Goal: Task Accomplishment & Management: Complete application form

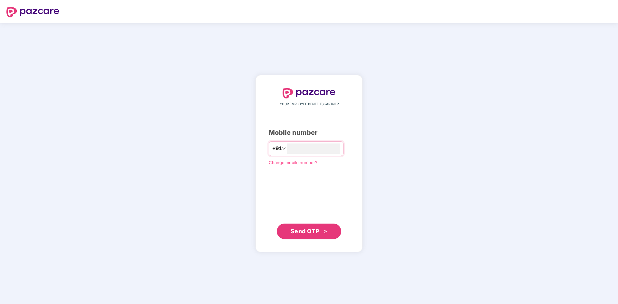
type input "**********"
click at [320, 232] on span "Send OTP" at bounding box center [308, 231] width 37 height 9
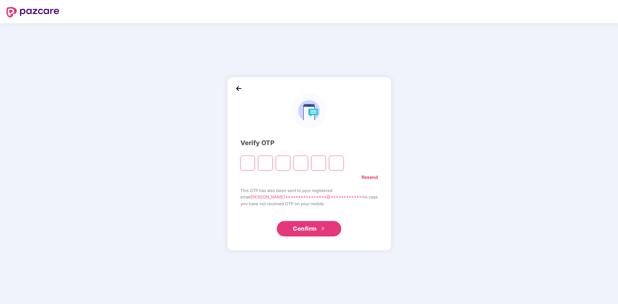
type input "*"
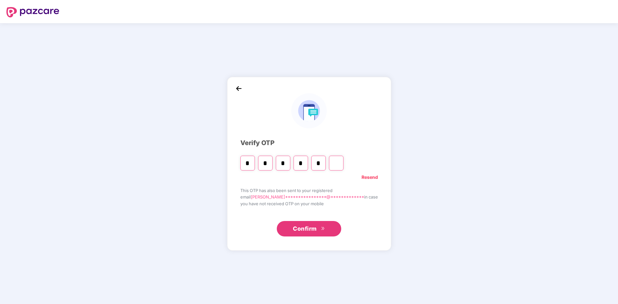
type input "*"
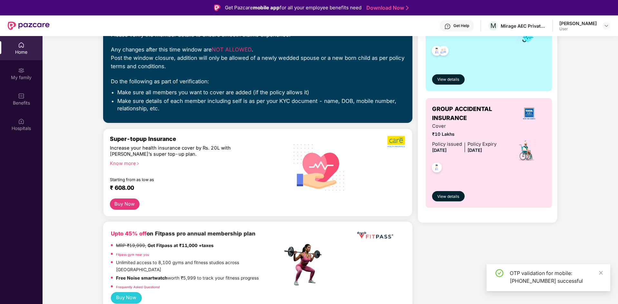
scroll to position [129, 0]
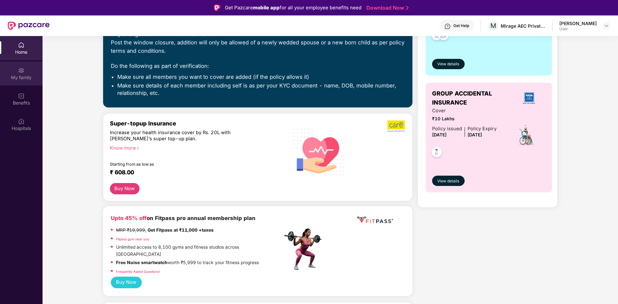
click at [19, 79] on div "My family" at bounding box center [21, 77] width 43 height 6
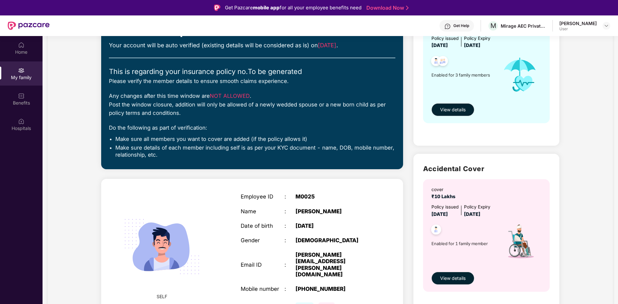
scroll to position [129, 0]
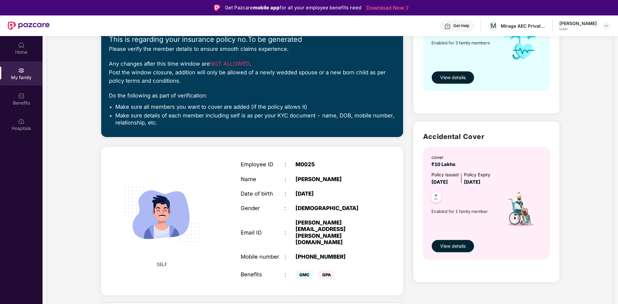
click at [448, 248] on span "View details" at bounding box center [452, 246] width 25 height 7
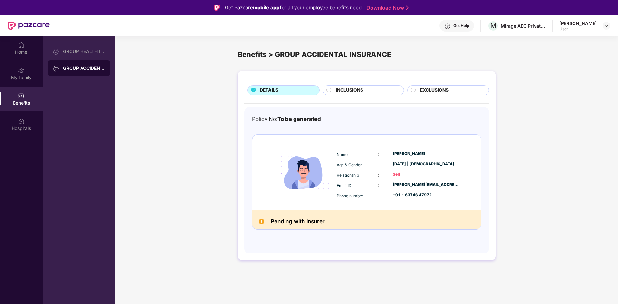
click at [357, 88] on span "INCLUSIONS" at bounding box center [349, 90] width 27 height 7
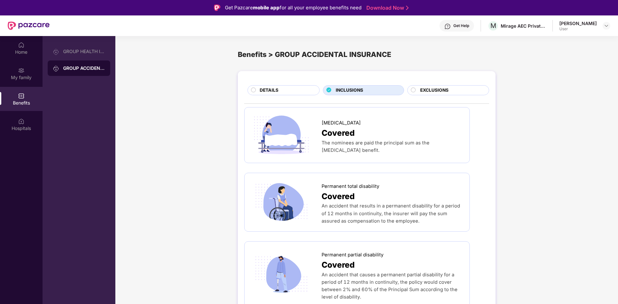
click at [433, 90] on span "EXCLUSIONS" at bounding box center [434, 90] width 28 height 7
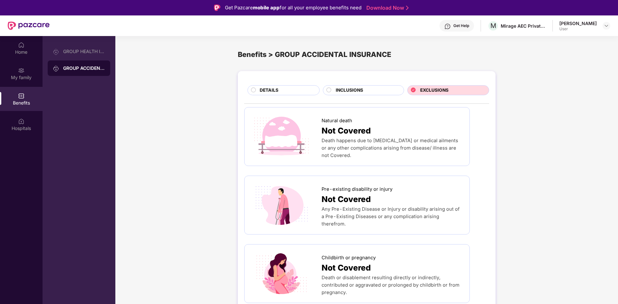
click at [367, 92] on div "INCLUSIONS" at bounding box center [366, 91] width 68 height 8
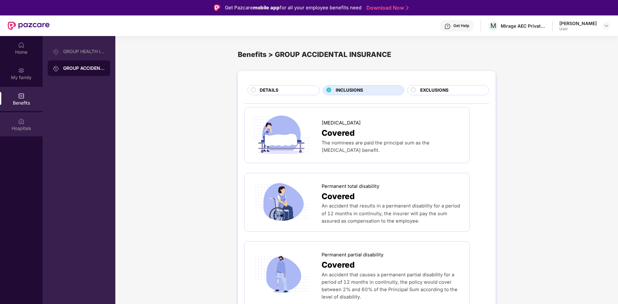
click at [17, 124] on div "Hospitals" at bounding box center [21, 124] width 43 height 24
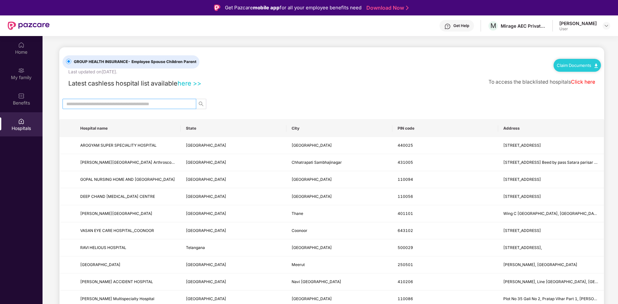
click at [135, 103] on input "text" at bounding box center [126, 103] width 121 height 7
type input "*****"
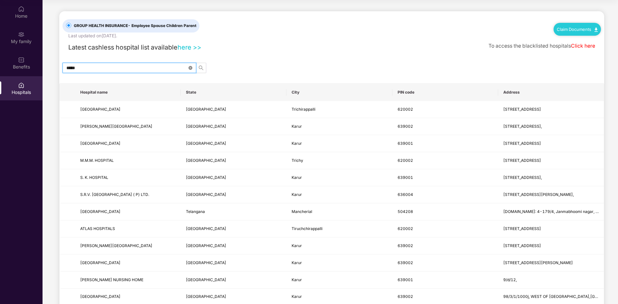
drag, startPoint x: 191, startPoint y: 67, endPoint x: 190, endPoint y: 64, distance: 3.5
click at [191, 66] on icon "close-circle" at bounding box center [190, 68] width 4 height 4
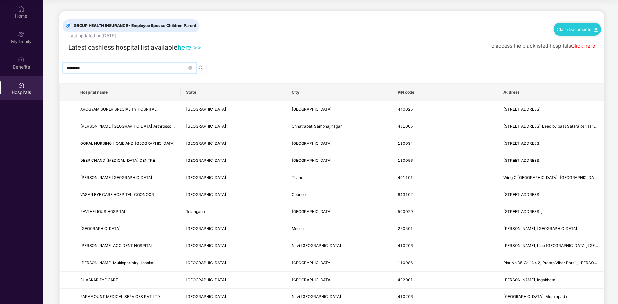
type input "*********"
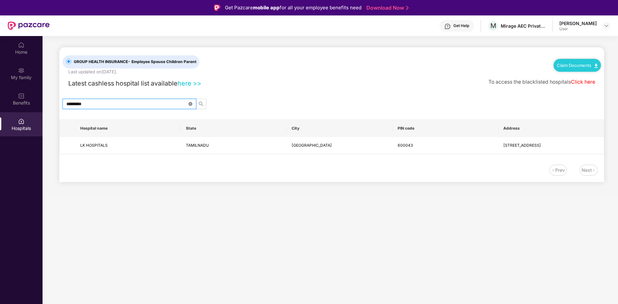
click at [190, 105] on icon "close-circle" at bounding box center [190, 104] width 4 height 4
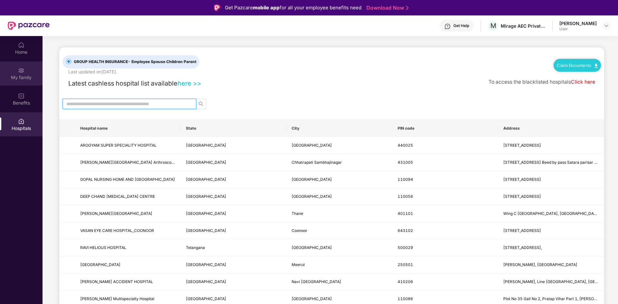
click at [31, 80] on div "My family" at bounding box center [21, 77] width 43 height 6
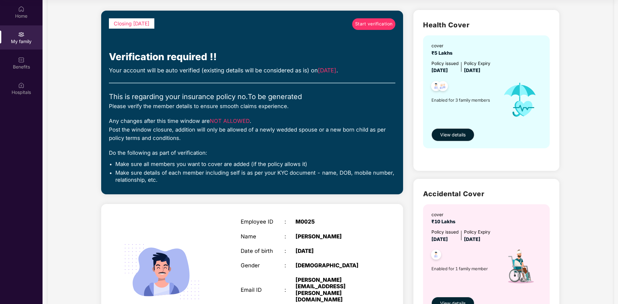
scroll to position [30, 0]
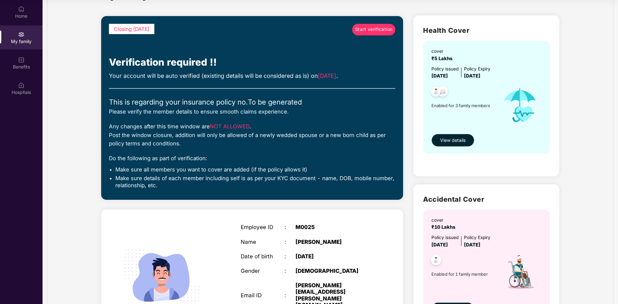
click at [454, 139] on span "View details" at bounding box center [452, 140] width 25 height 7
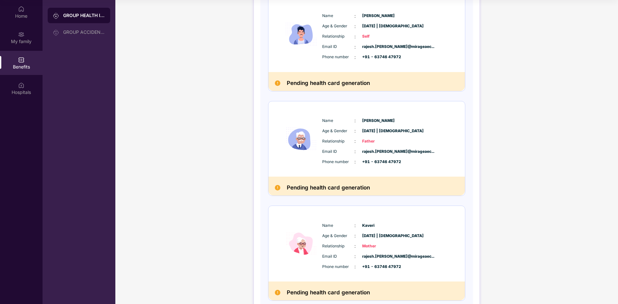
scroll to position [133, 0]
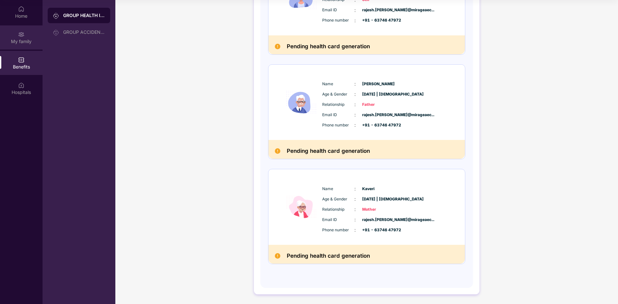
click at [13, 36] on div "My family" at bounding box center [21, 37] width 43 height 24
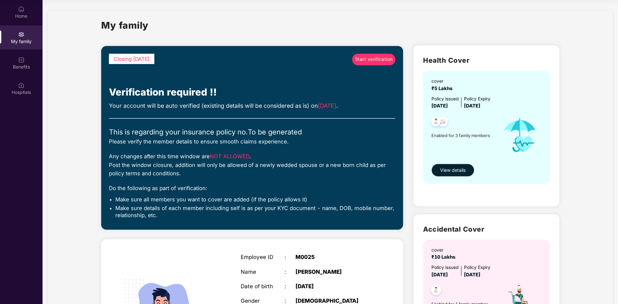
click at [370, 60] on span "Start verification" at bounding box center [374, 59] width 38 height 7
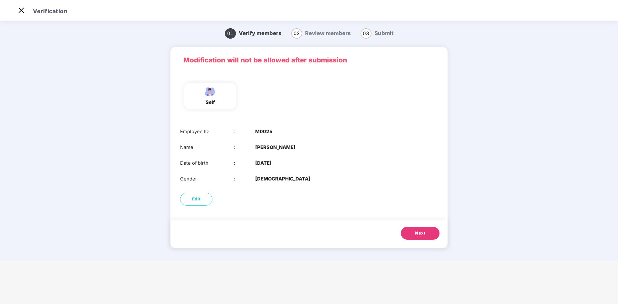
scroll to position [15, 0]
click at [281, 147] on b "[PERSON_NAME]" at bounding box center [275, 147] width 40 height 7
click at [420, 235] on span "Next" at bounding box center [420, 233] width 10 height 6
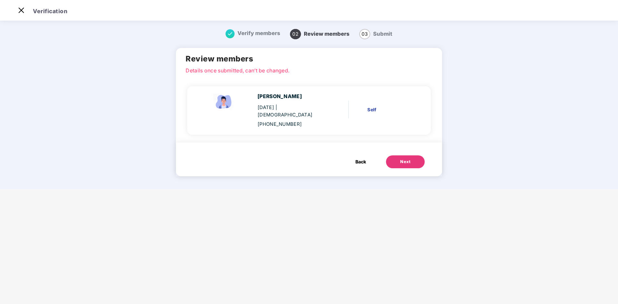
click at [406, 159] on div "Next" at bounding box center [405, 162] width 10 height 6
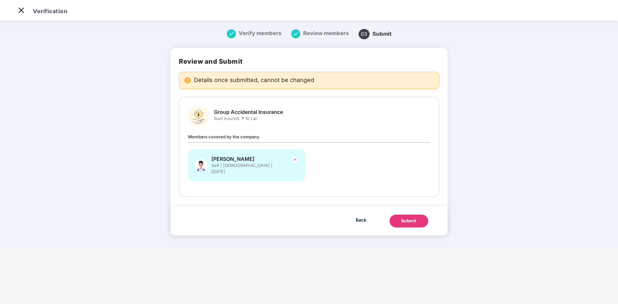
scroll to position [0, 0]
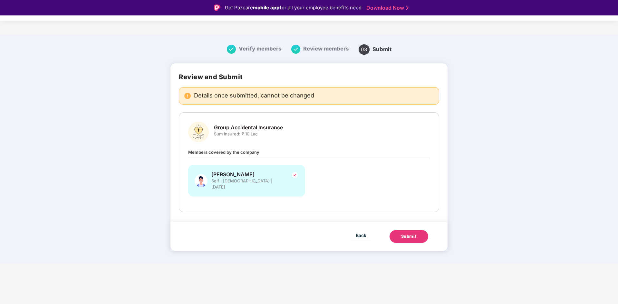
click at [407, 233] on div "Submit" at bounding box center [408, 236] width 15 height 6
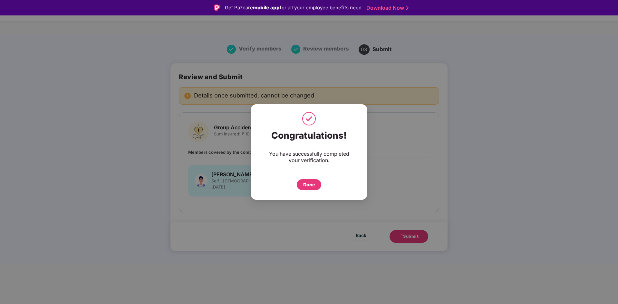
click at [307, 186] on div "Done" at bounding box center [309, 184] width 12 height 7
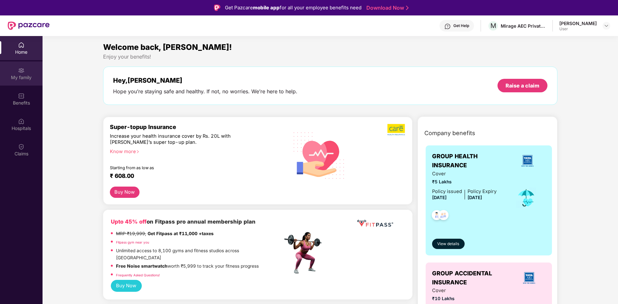
click at [29, 78] on div "My family" at bounding box center [21, 77] width 43 height 6
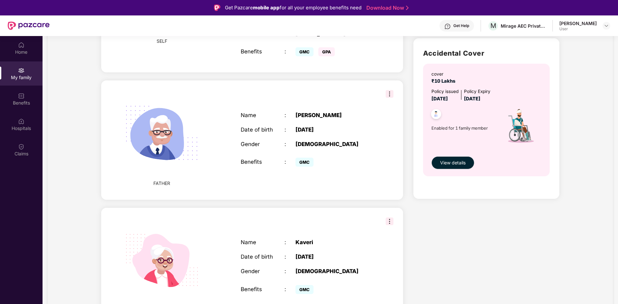
scroll to position [36, 0]
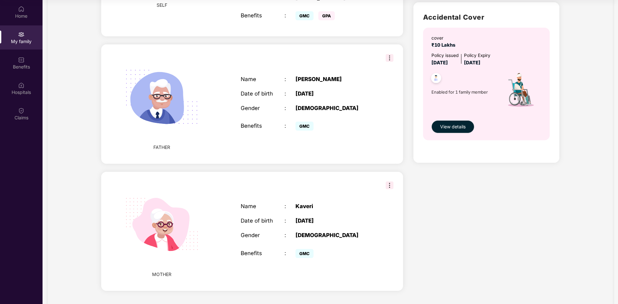
click at [388, 54] on img at bounding box center [389, 58] width 8 height 8
click at [369, 119] on div "GMC" at bounding box center [333, 125] width 77 height 13
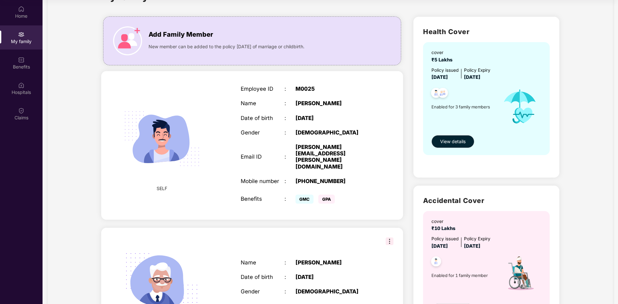
scroll to position [0, 0]
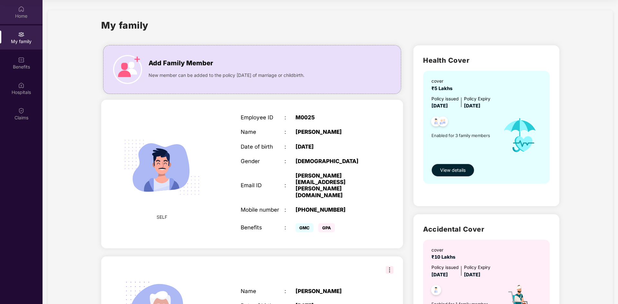
click at [29, 17] on div "Home" at bounding box center [21, 16] width 43 height 6
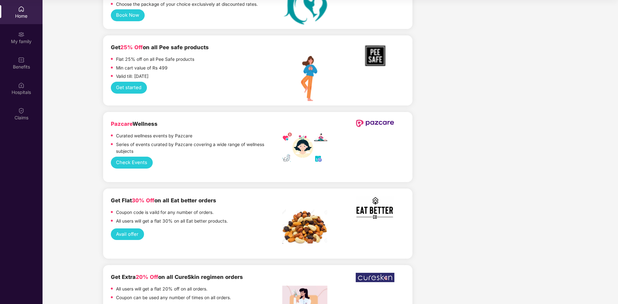
scroll to position [1382, 0]
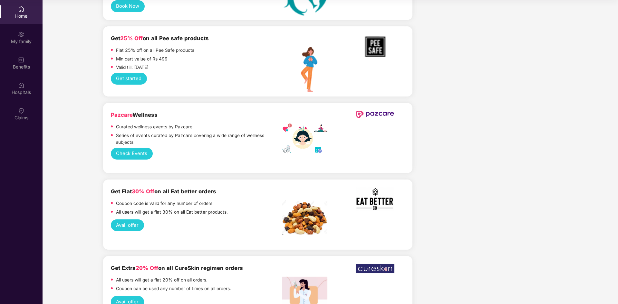
click at [129, 220] on button "Avail offer" at bounding box center [127, 226] width 33 height 12
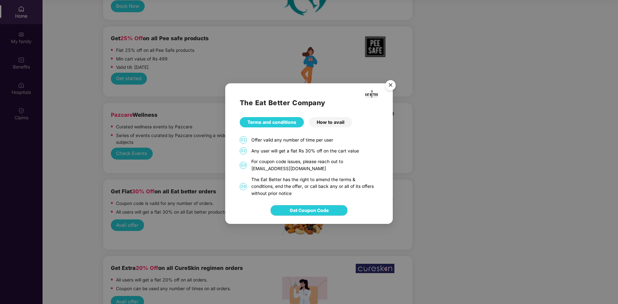
click at [391, 87] on img "Close" at bounding box center [390, 86] width 18 height 18
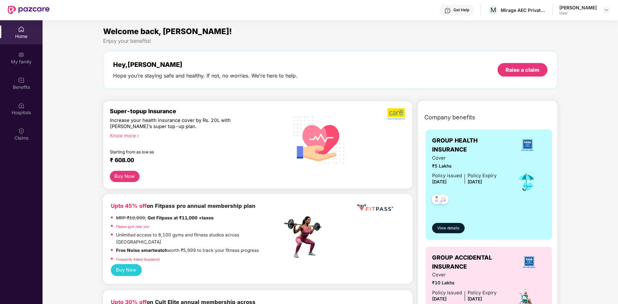
scroll to position [0, 0]
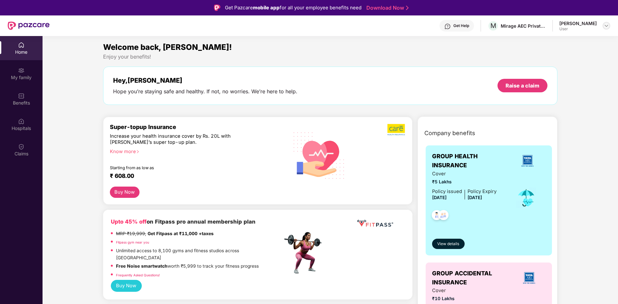
click at [606, 25] on img at bounding box center [605, 25] width 5 height 5
click at [561, 43] on div "Logout" at bounding box center [576, 41] width 84 height 13
